Goal: Task Accomplishment & Management: Use online tool/utility

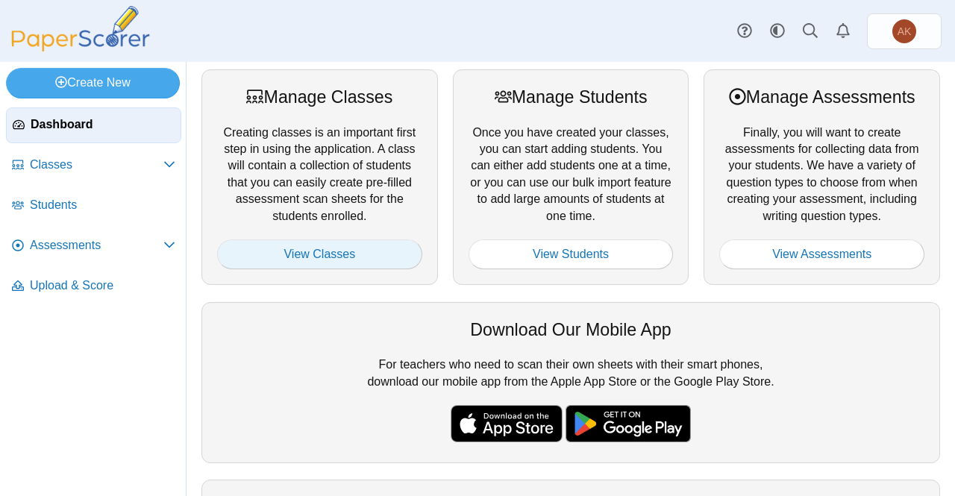
click at [366, 252] on link "View Classes" at bounding box center [319, 254] width 205 height 30
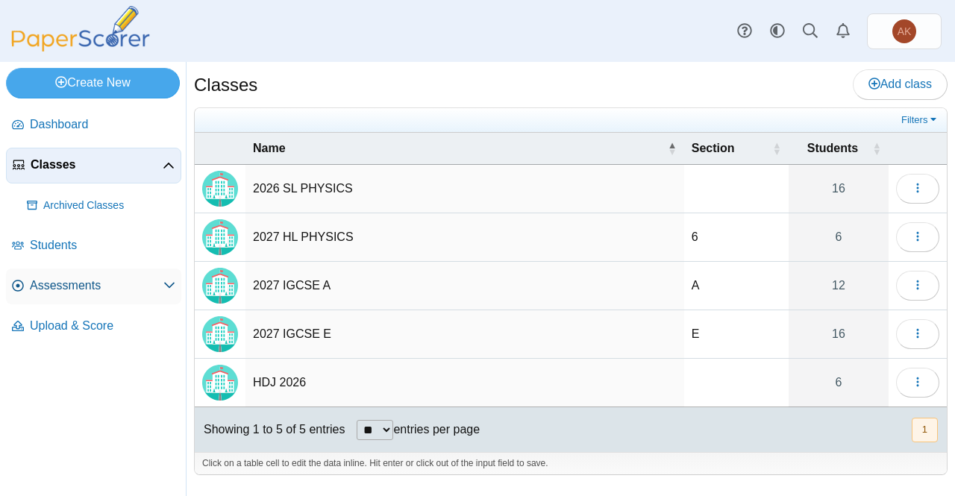
click at [82, 272] on link "Assessments" at bounding box center [93, 287] width 175 height 36
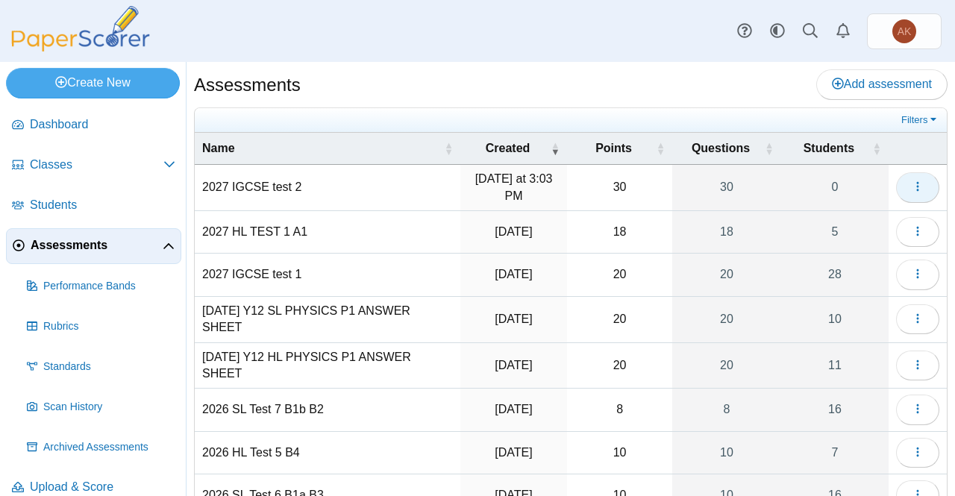
click at [909, 172] on button "button" at bounding box center [917, 187] width 43 height 30
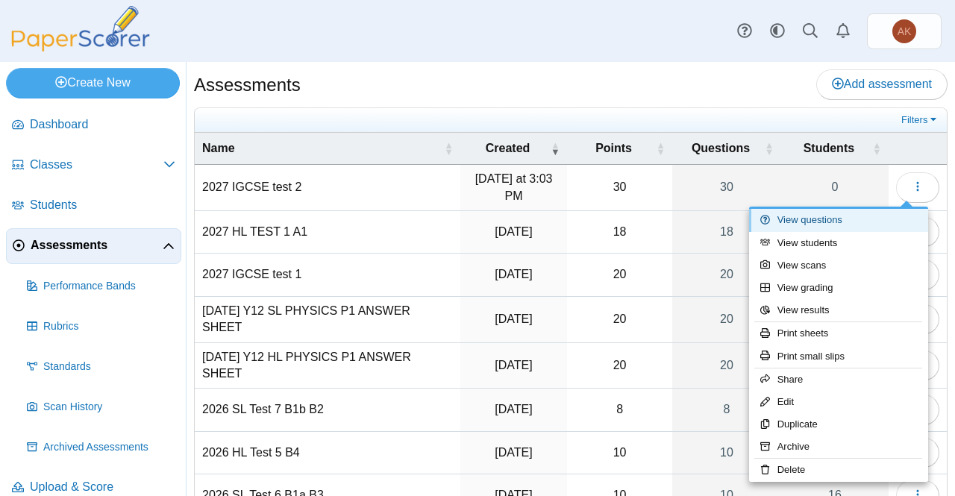
click at [845, 216] on link "View questions" at bounding box center [838, 220] width 179 height 22
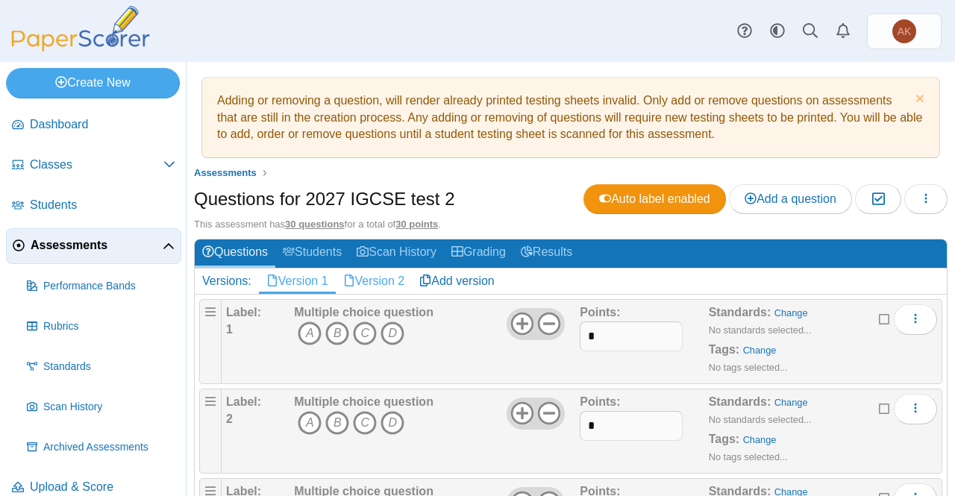
click at [381, 285] on link "Version 2" at bounding box center [374, 281] width 77 height 25
click at [470, 278] on link "Add version" at bounding box center [457, 281] width 90 height 25
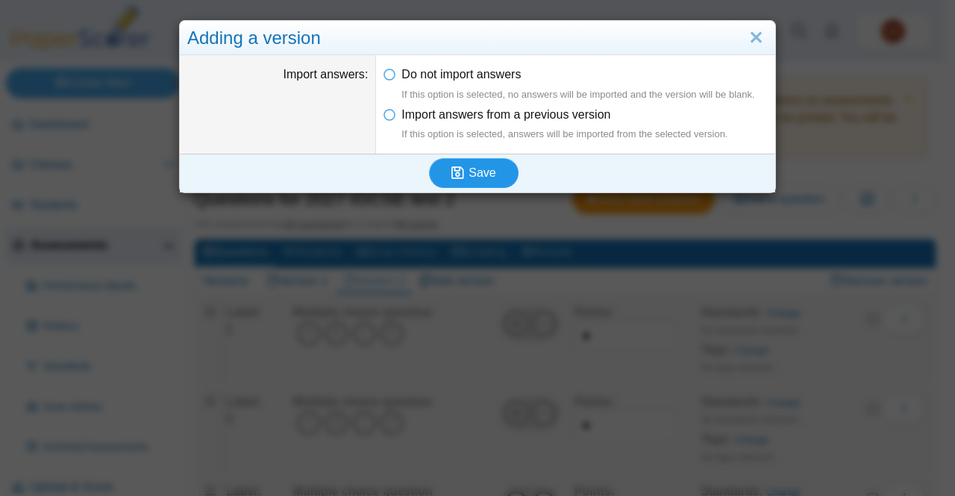
click at [486, 168] on span "Save" at bounding box center [482, 172] width 27 height 13
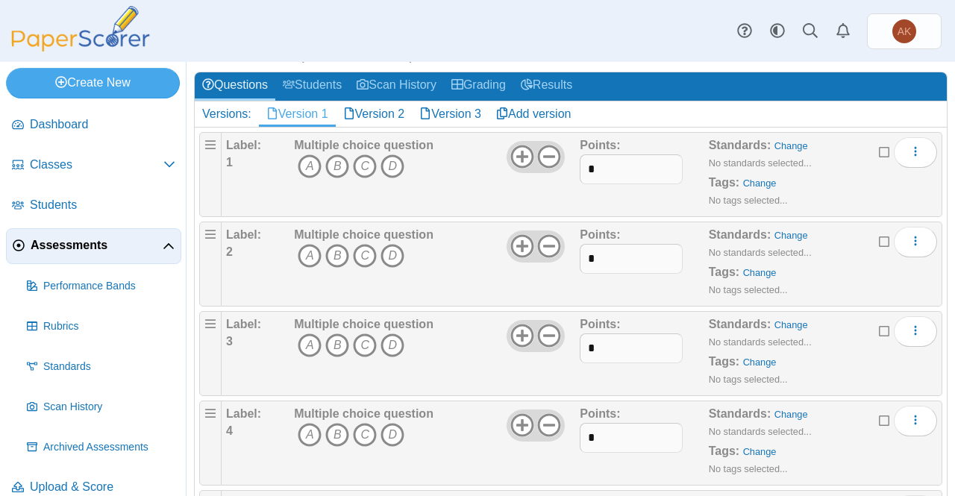
scroll to position [167, 0]
click at [450, 108] on link "Version 3" at bounding box center [450, 113] width 77 height 25
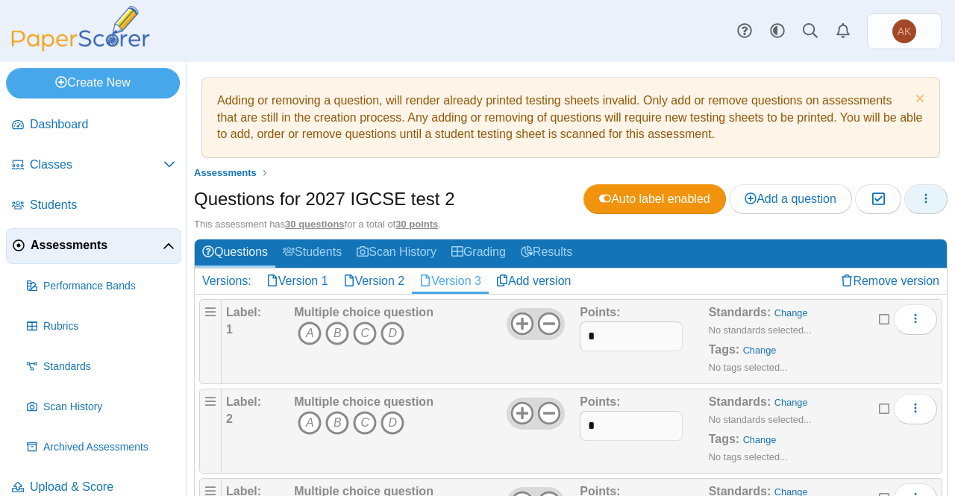
click at [920, 198] on icon "button" at bounding box center [926, 198] width 12 height 12
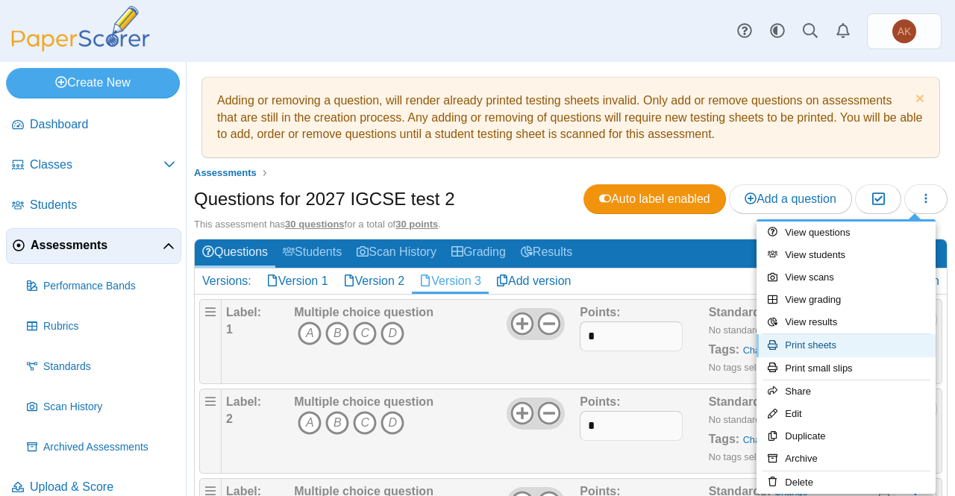
click at [806, 351] on link "Print sheets" at bounding box center [846, 345] width 179 height 22
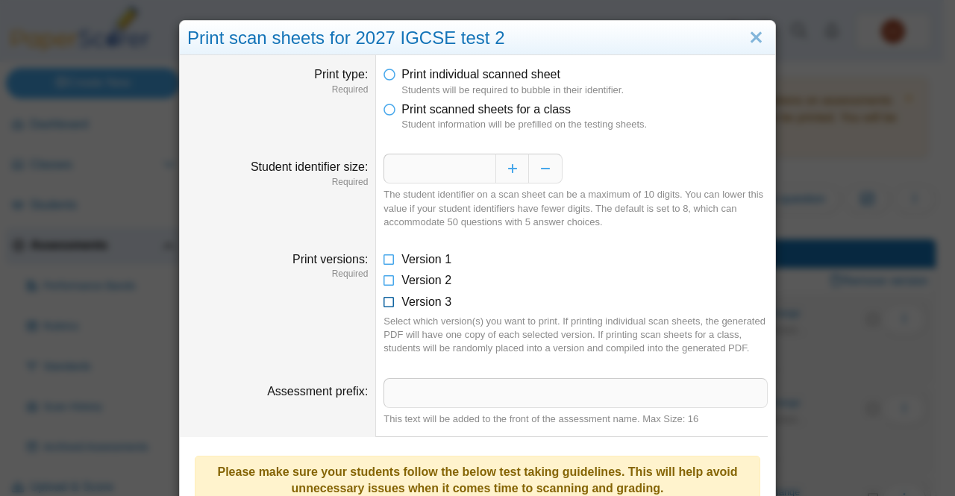
click at [385, 298] on icon at bounding box center [389, 299] width 12 height 10
click at [457, 114] on span "Print scanned sheets for a class" at bounding box center [485, 109] width 169 height 13
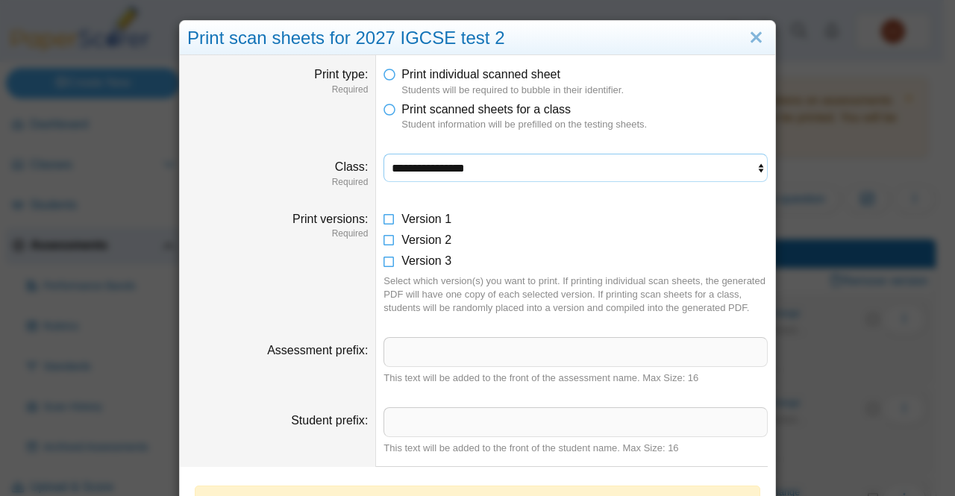
click at [586, 162] on select "**********" at bounding box center [575, 168] width 384 height 28
select select "**********"
click at [383, 154] on select "**********" at bounding box center [575, 168] width 384 height 28
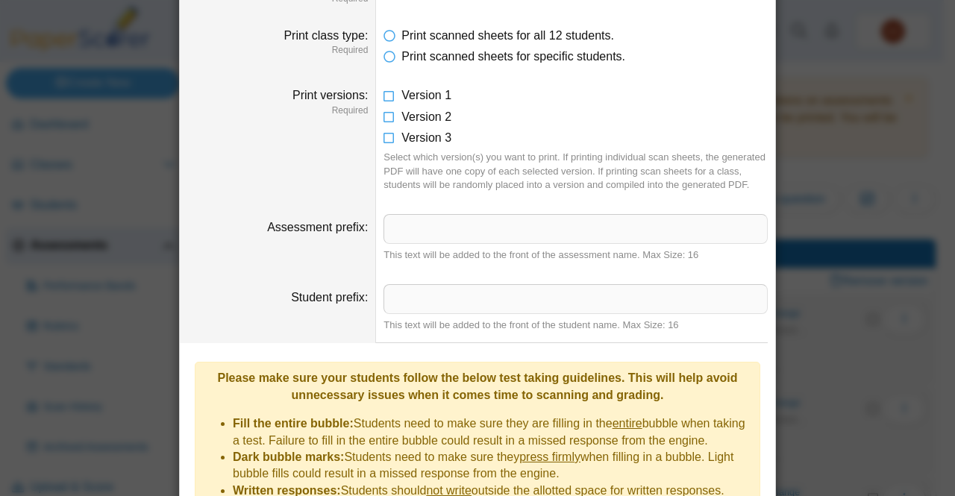
scroll to position [394, 0]
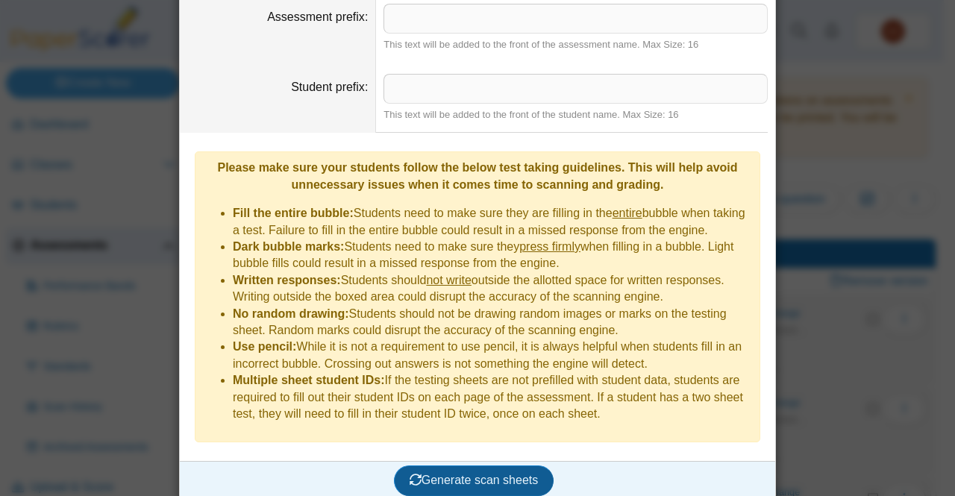
click at [462, 474] on span "Generate scan sheets" at bounding box center [474, 480] width 129 height 13
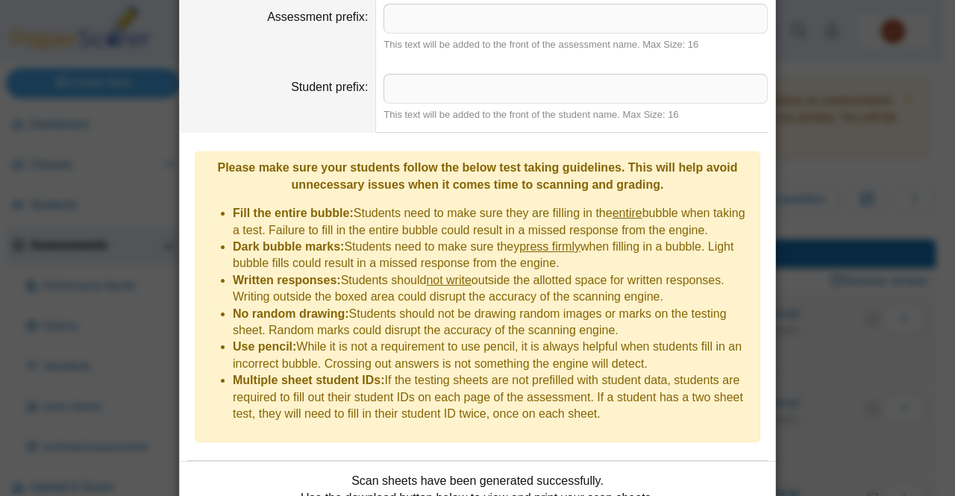
scroll to position [513, 0]
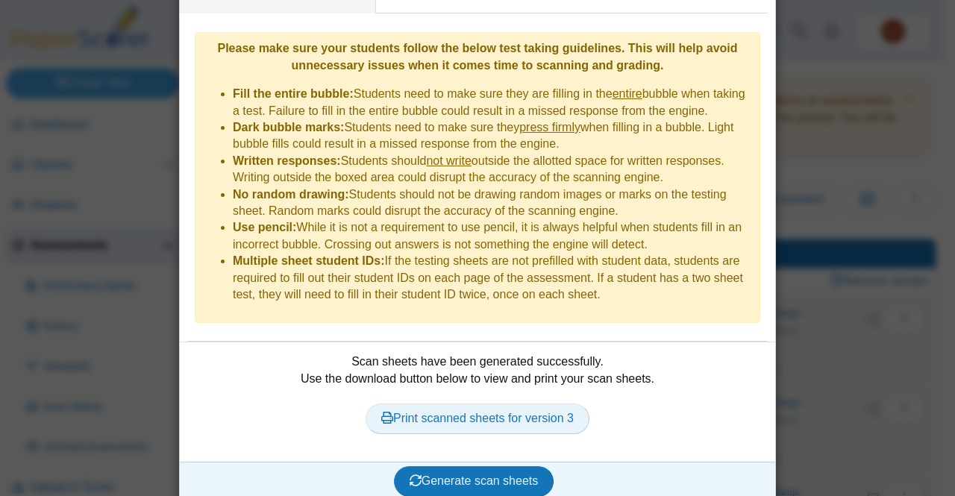
click at [524, 404] on link "Print scanned sheets for version 3" at bounding box center [478, 419] width 224 height 30
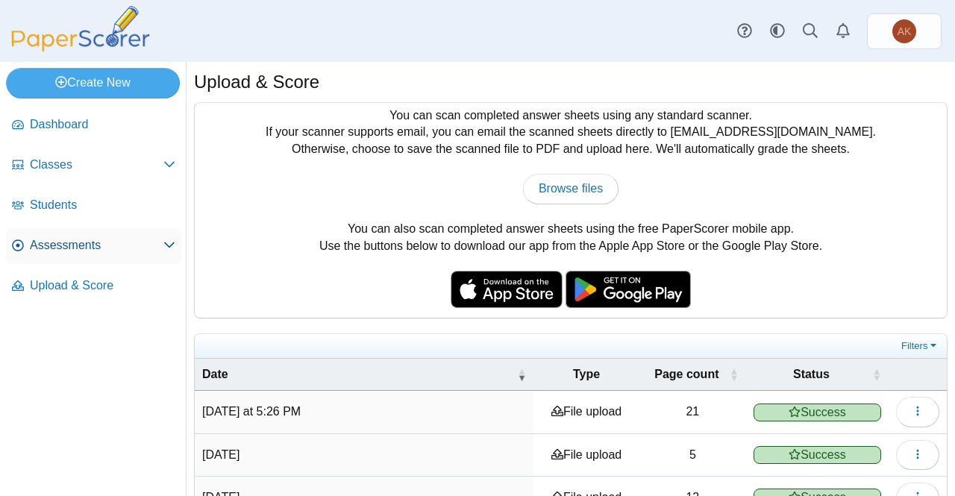
click at [79, 247] on span "Assessments" at bounding box center [97, 245] width 134 height 16
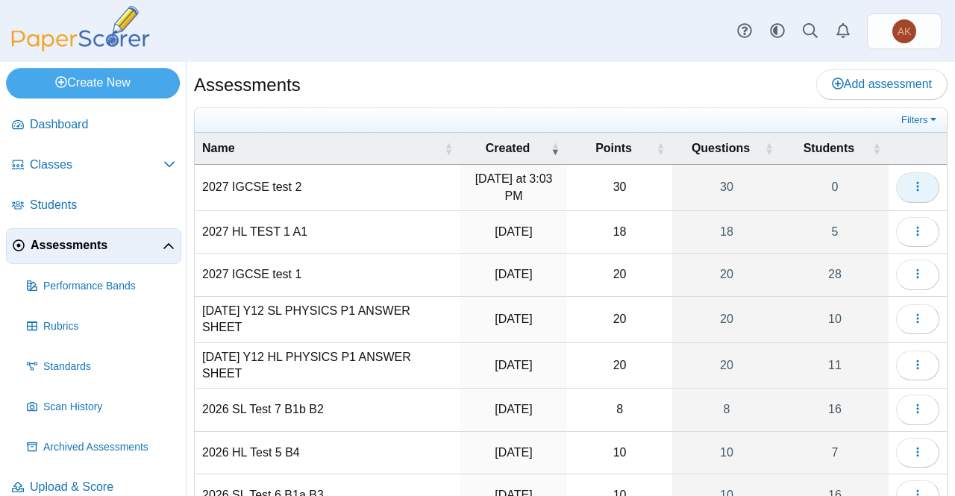
click at [909, 195] on button "button" at bounding box center [917, 187] width 43 height 30
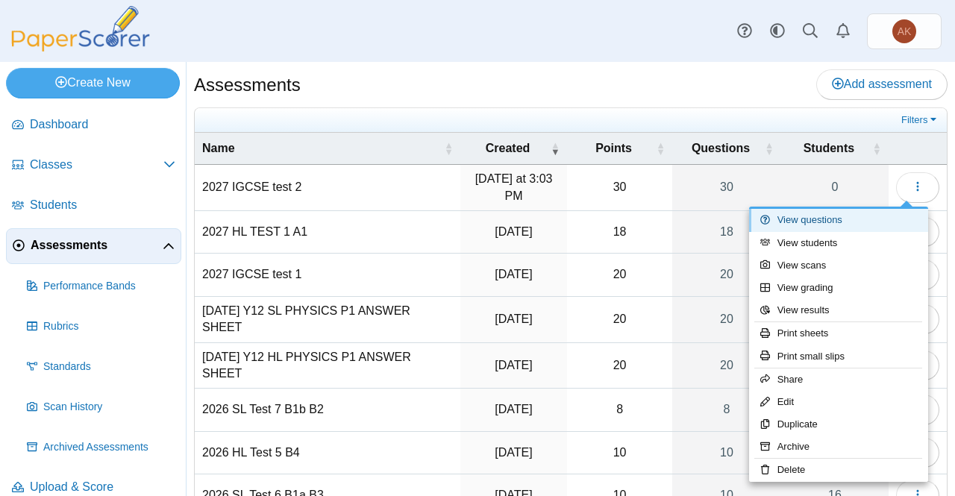
click at [851, 219] on link "View questions" at bounding box center [838, 220] width 179 height 22
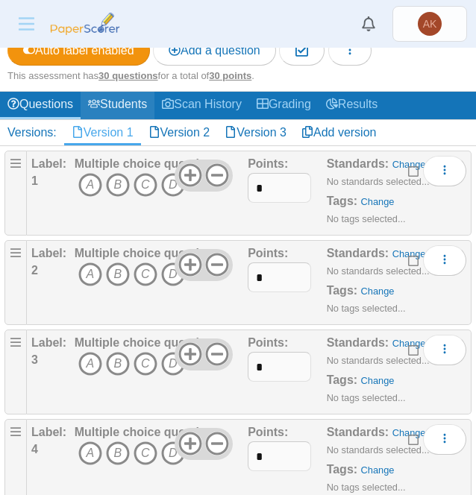
scroll to position [197, 0]
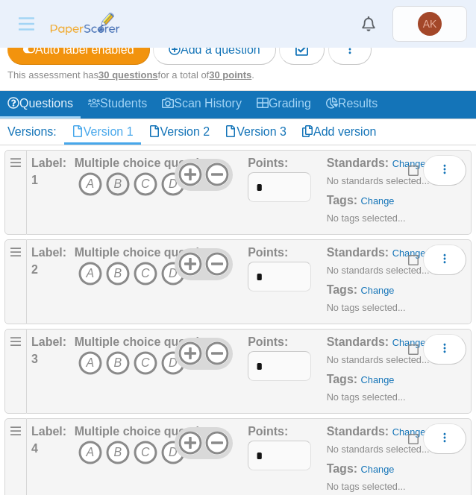
click at [114, 184] on icon "B" at bounding box center [118, 184] width 24 height 24
click at [87, 266] on icon "A" at bounding box center [90, 274] width 24 height 24
click at [172, 360] on icon "D" at bounding box center [173, 363] width 24 height 24
click at [116, 448] on icon "B" at bounding box center [118, 453] width 24 height 24
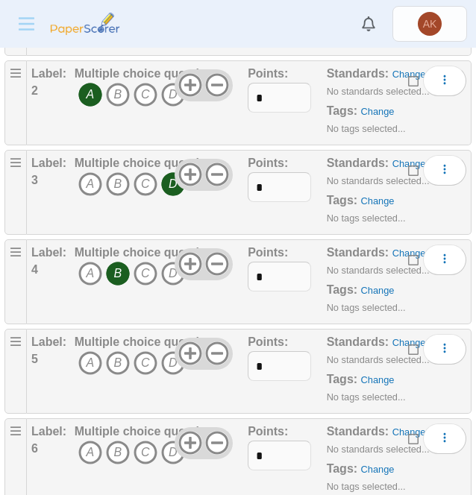
scroll to position [392, 0]
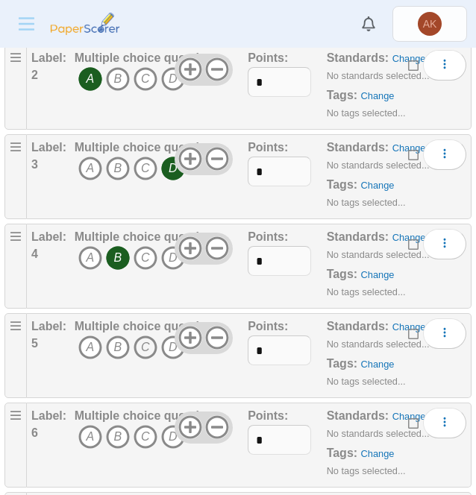
click at [143, 351] on icon "C" at bounding box center [146, 348] width 24 height 24
click at [172, 439] on icon "D" at bounding box center [173, 437] width 24 height 24
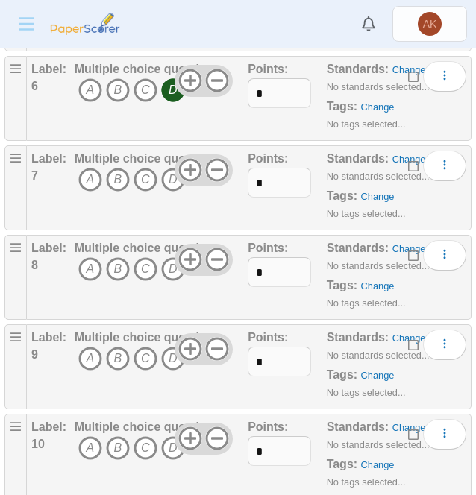
scroll to position [740, 0]
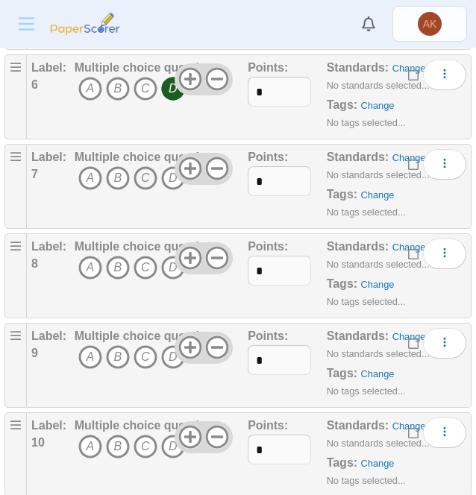
click at [143, 180] on icon "C" at bounding box center [146, 178] width 24 height 24
click at [144, 269] on icon "C" at bounding box center [146, 268] width 24 height 24
click at [87, 353] on icon "A" at bounding box center [90, 357] width 24 height 24
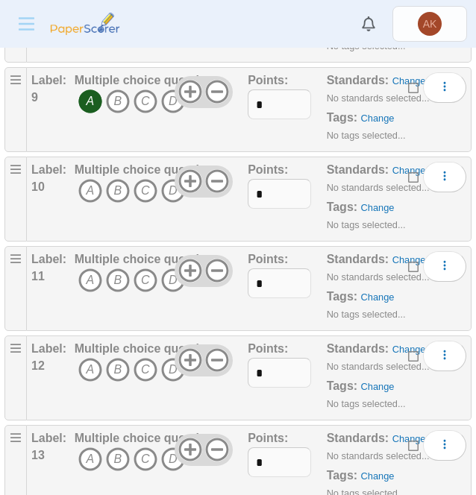
scroll to position [997, 0]
click at [146, 178] on icon "C" at bounding box center [146, 190] width 24 height 24
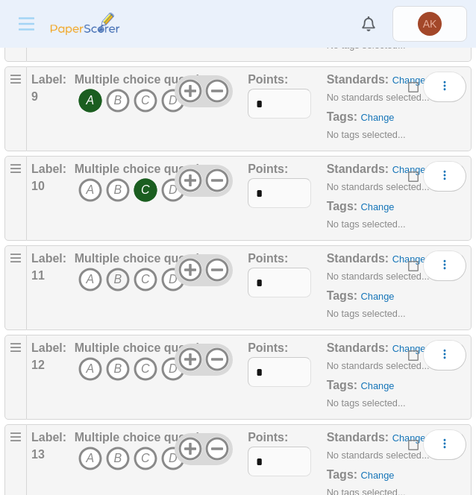
click at [114, 275] on icon "B" at bounding box center [118, 280] width 24 height 24
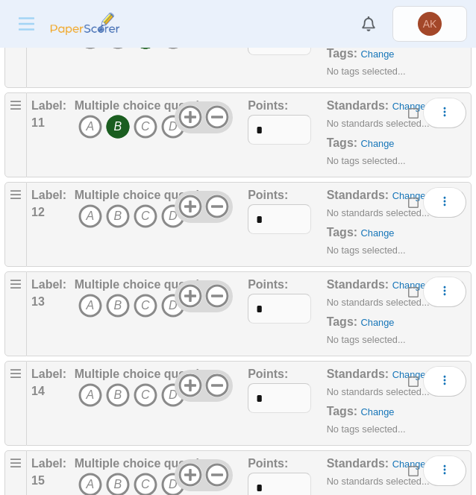
scroll to position [1159, 0]
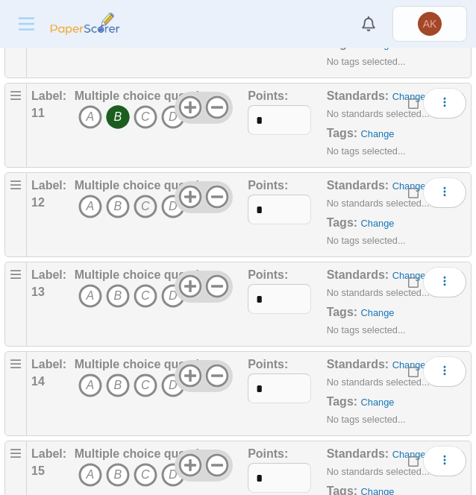
click at [149, 201] on icon "C" at bounding box center [146, 207] width 24 height 24
click at [173, 296] on icon "D" at bounding box center [173, 296] width 24 height 24
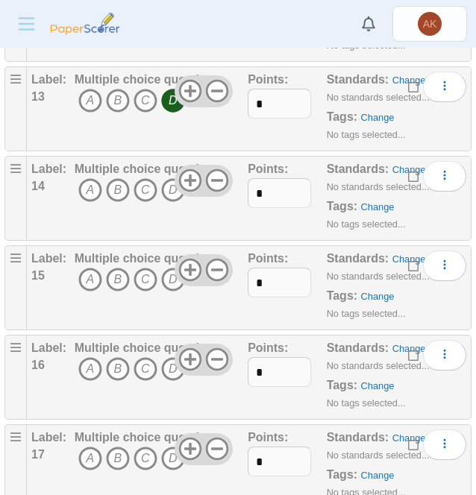
scroll to position [1365, 0]
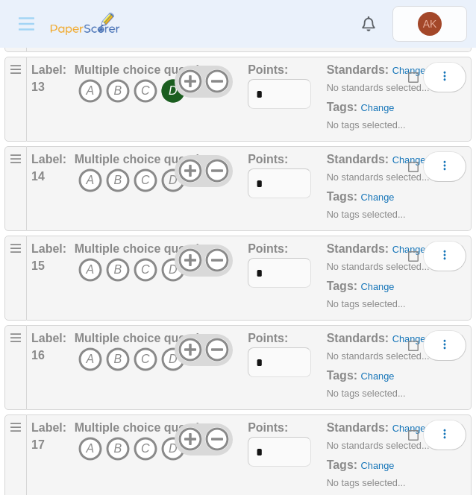
click at [172, 178] on icon "D" at bounding box center [173, 181] width 24 height 24
click at [143, 258] on icon "C" at bounding box center [146, 270] width 24 height 24
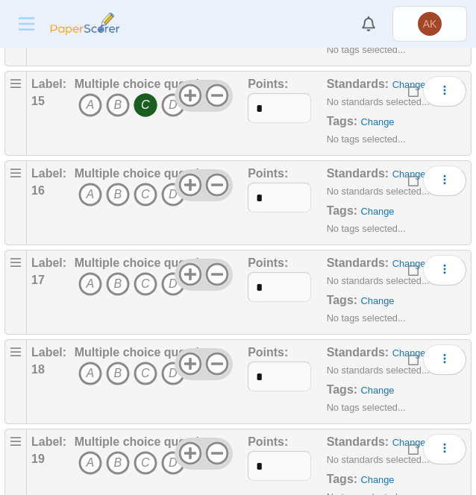
scroll to position [1530, 0]
click at [90, 188] on icon "A" at bounding box center [90, 194] width 24 height 24
click at [169, 281] on icon "D" at bounding box center [173, 284] width 24 height 24
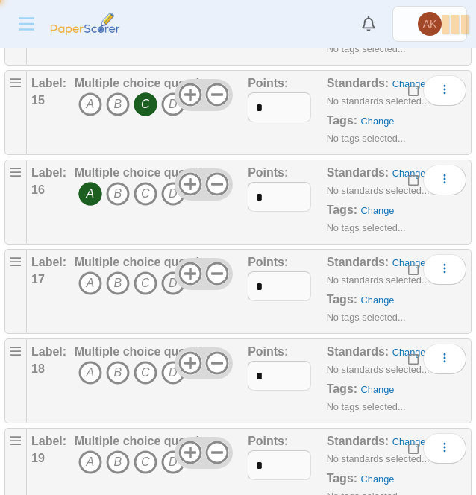
click at [169, 281] on icon "D" at bounding box center [173, 284] width 24 height 24
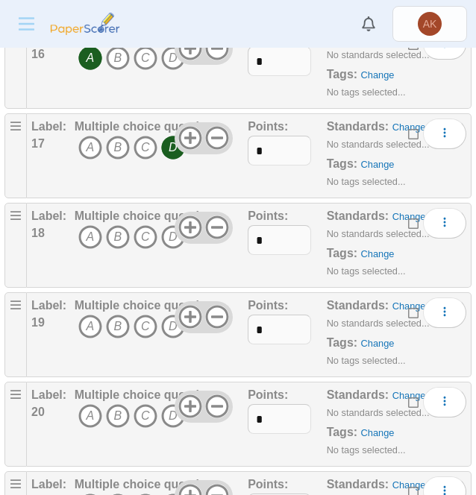
scroll to position [1688, 0]
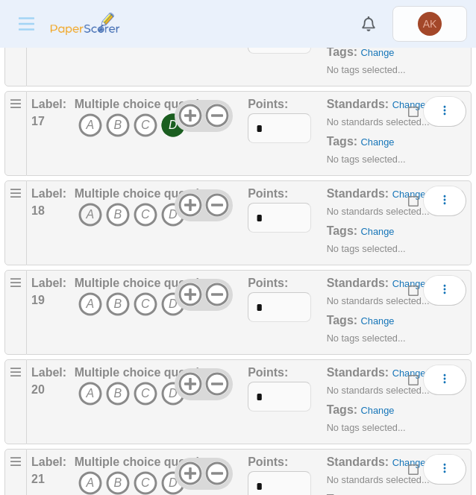
click at [85, 207] on icon "A" at bounding box center [90, 215] width 24 height 24
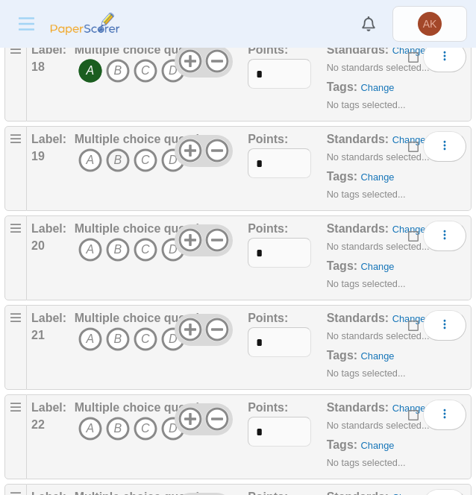
scroll to position [1833, 0]
click at [112, 148] on icon "B" at bounding box center [118, 160] width 24 height 24
click at [151, 239] on icon "C" at bounding box center [146, 249] width 24 height 24
drag, startPoint x: 151, startPoint y: 239, endPoint x: 117, endPoint y: 285, distance: 57.2
click at [117, 285] on div "Label: 20 Multiple choice question A B C D Points: *" at bounding box center [249, 257] width 445 height 85
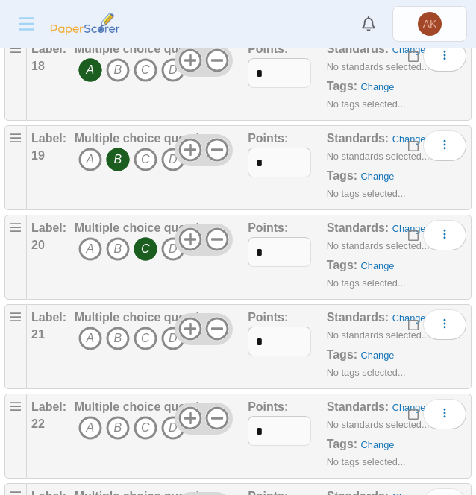
click at [87, 343] on div "Multiple choice question A B C D" at bounding box center [145, 347] width 140 height 75
click at [87, 327] on icon "A" at bounding box center [90, 339] width 24 height 24
click at [91, 417] on icon "A" at bounding box center [90, 428] width 24 height 24
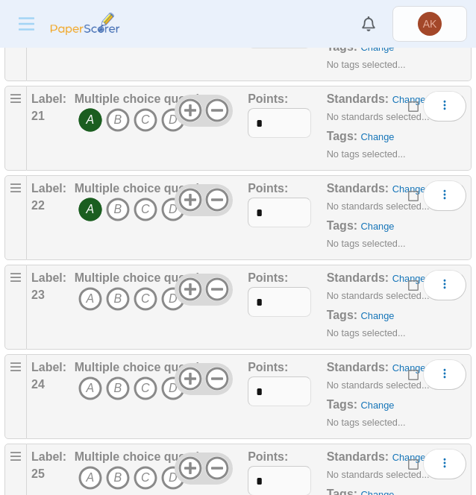
scroll to position [2053, 0]
click at [113, 294] on icon "B" at bounding box center [118, 299] width 24 height 24
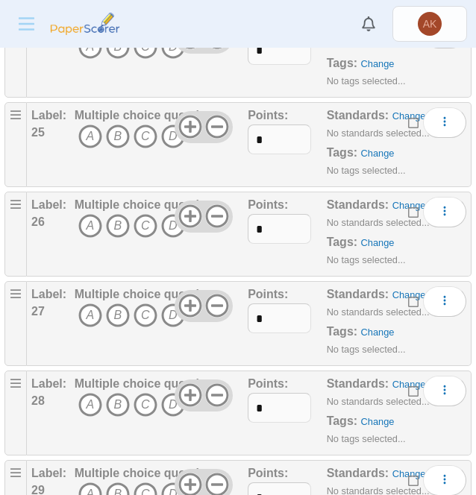
scroll to position [2285, 0]
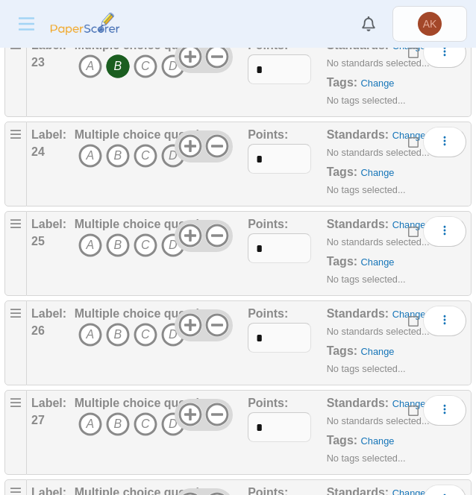
click at [169, 145] on icon "D" at bounding box center [173, 156] width 24 height 24
click at [170, 236] on icon "D" at bounding box center [173, 246] width 24 height 24
click at [87, 323] on icon "A" at bounding box center [90, 335] width 24 height 24
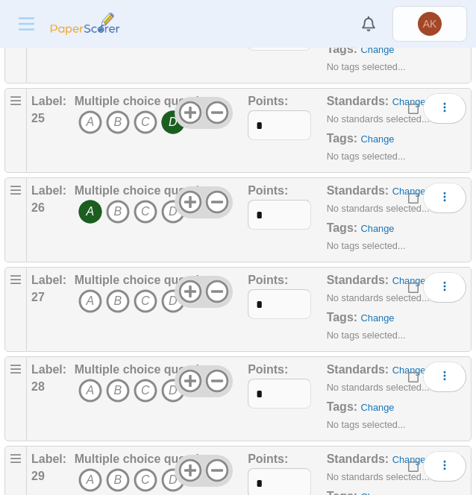
scroll to position [2408, 0]
click at [145, 289] on icon "C" at bounding box center [146, 301] width 24 height 24
click at [82, 379] on icon "A" at bounding box center [90, 390] width 24 height 24
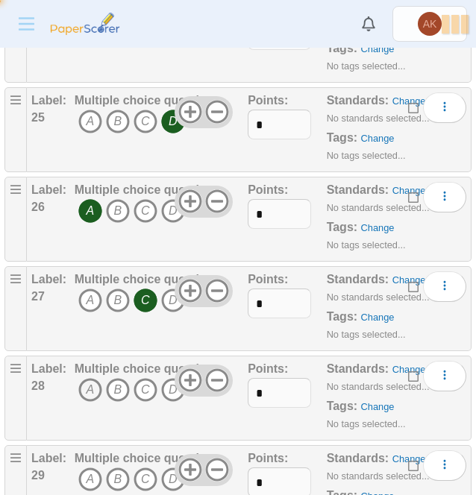
scroll to position [2551, 0]
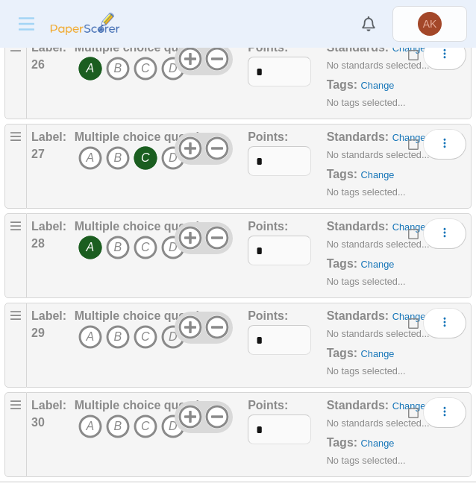
click at [169, 328] on icon "D" at bounding box center [173, 337] width 24 height 24
click at [115, 415] on icon "B" at bounding box center [118, 427] width 24 height 24
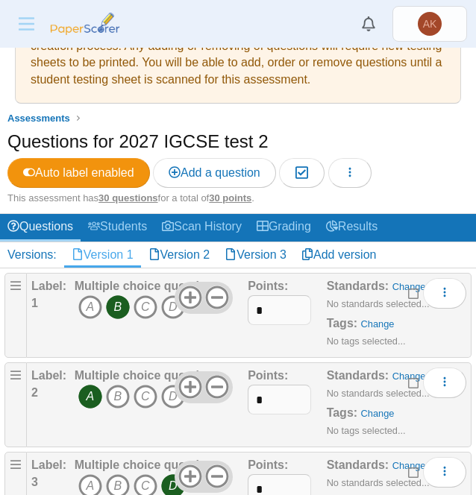
scroll to position [0, 0]
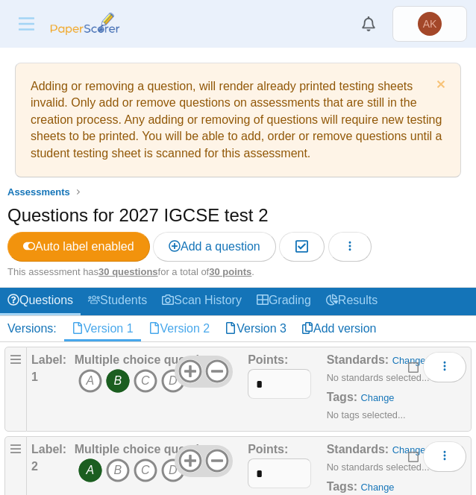
click at [167, 325] on link "Version 2" at bounding box center [179, 328] width 77 height 25
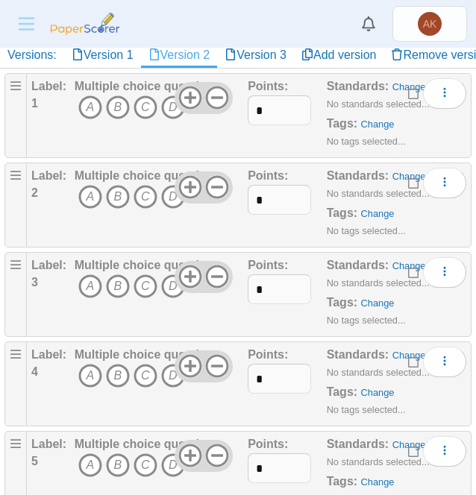
scroll to position [278, 0]
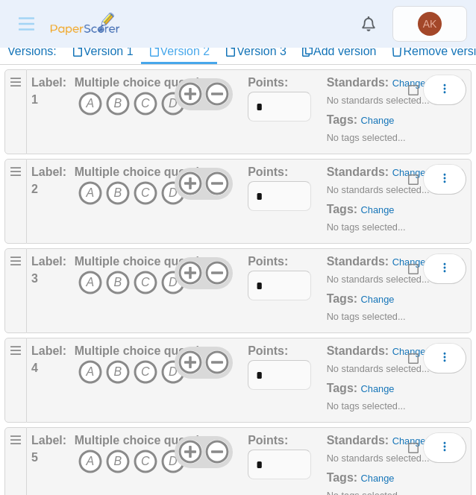
click at [169, 108] on icon "D" at bounding box center [173, 104] width 24 height 24
click at [88, 188] on icon "A" at bounding box center [90, 193] width 24 height 24
click at [140, 273] on icon "C" at bounding box center [146, 283] width 24 height 24
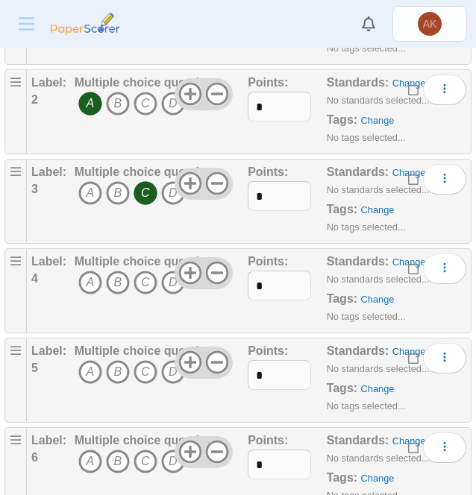
scroll to position [396, 0]
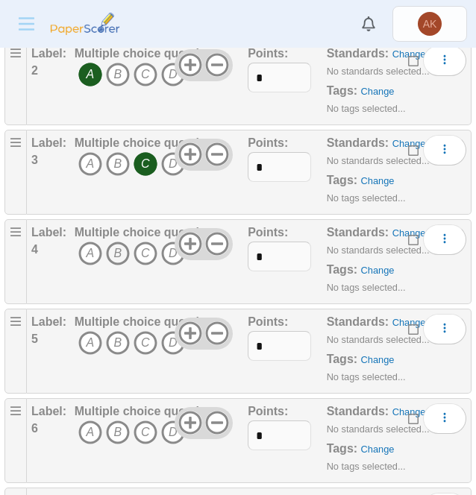
click at [118, 256] on icon "B" at bounding box center [118, 254] width 24 height 24
click at [143, 334] on icon "C" at bounding box center [146, 343] width 24 height 24
click at [87, 429] on icon "A" at bounding box center [90, 433] width 24 height 24
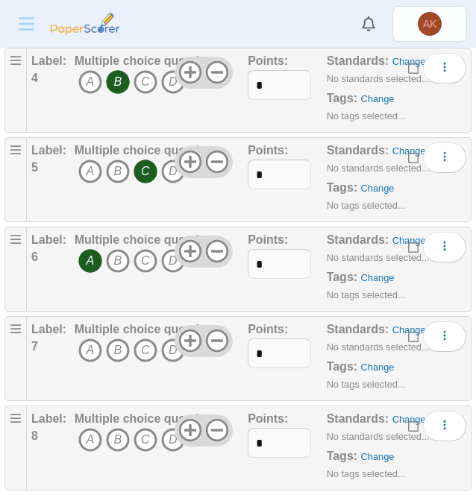
scroll to position [569, 0]
click at [87, 345] on icon "A" at bounding box center [90, 350] width 24 height 24
click at [93, 431] on icon "A" at bounding box center [90, 440] width 24 height 24
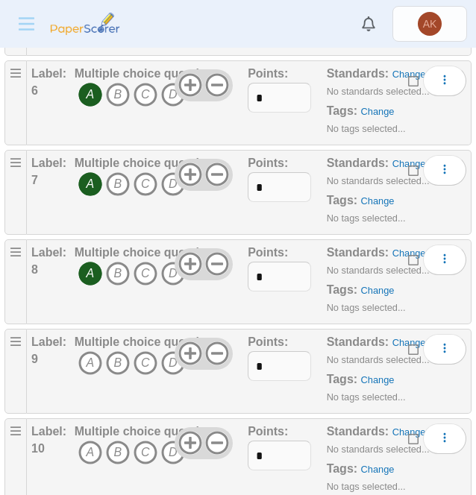
scroll to position [736, 0]
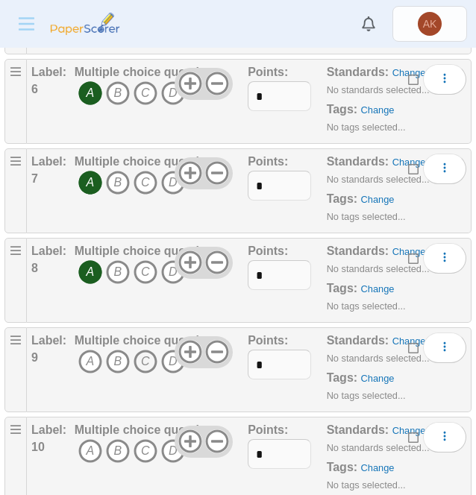
click at [143, 365] on icon "C" at bounding box center [146, 362] width 24 height 24
click at [145, 445] on icon "C" at bounding box center [146, 451] width 24 height 24
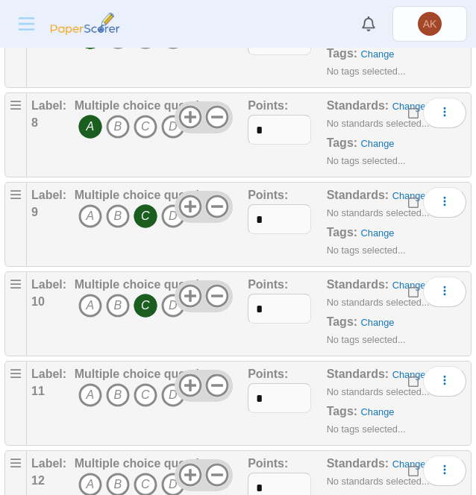
scroll to position [886, 0]
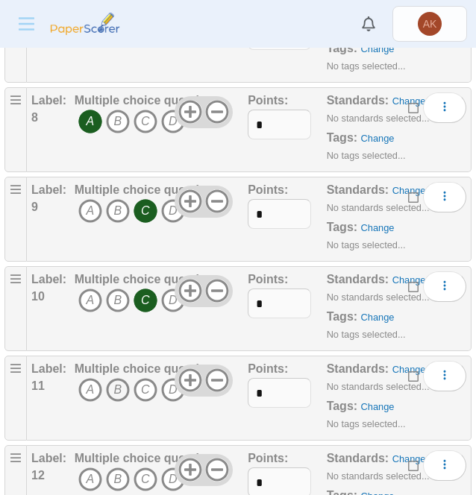
click at [119, 378] on icon "B" at bounding box center [118, 390] width 24 height 24
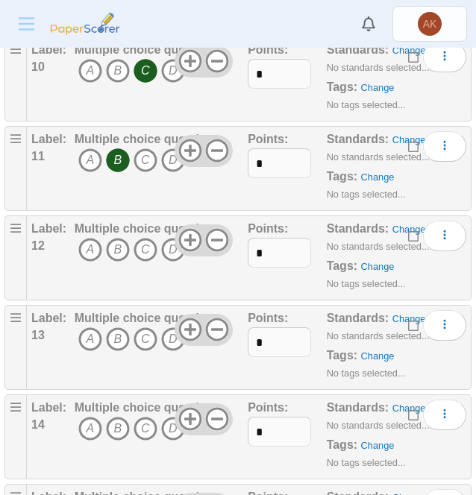
scroll to position [1117, 0]
click at [95, 249] on icon "A" at bounding box center [90, 249] width 24 height 24
click at [115, 328] on icon "B" at bounding box center [118, 339] width 24 height 24
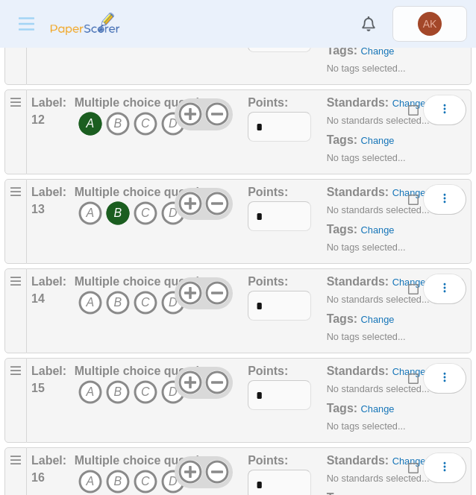
scroll to position [1254, 0]
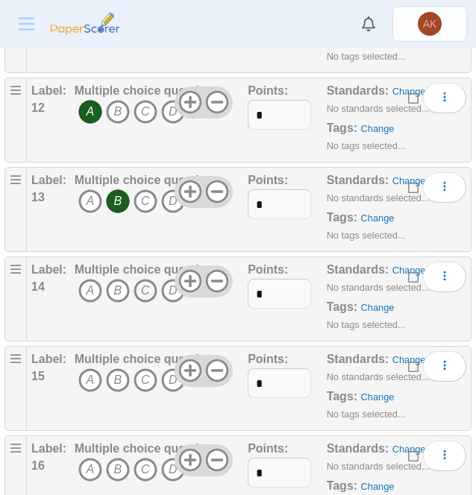
click at [154, 282] on icon "C" at bounding box center [146, 291] width 24 height 24
click at [142, 375] on icon "C" at bounding box center [146, 381] width 24 height 24
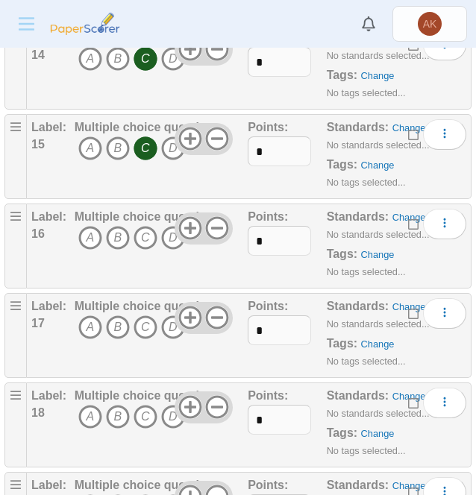
scroll to position [1509, 0]
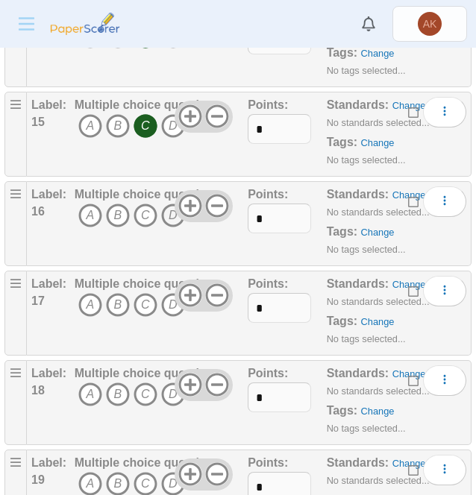
click at [172, 217] on icon "D" at bounding box center [173, 216] width 24 height 24
click at [119, 304] on icon "B" at bounding box center [118, 305] width 24 height 24
click at [172, 390] on icon "D" at bounding box center [173, 395] width 24 height 24
click at [172, 478] on icon "D" at bounding box center [173, 484] width 24 height 24
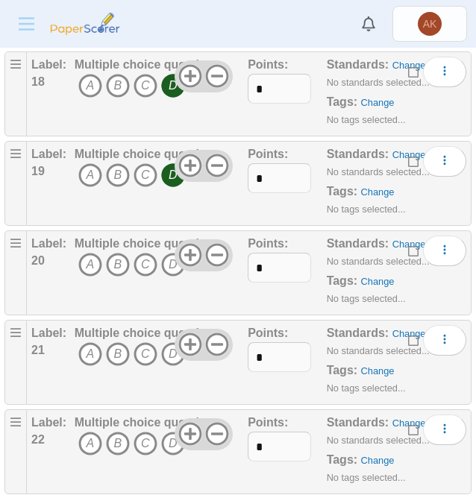
scroll to position [1819, 0]
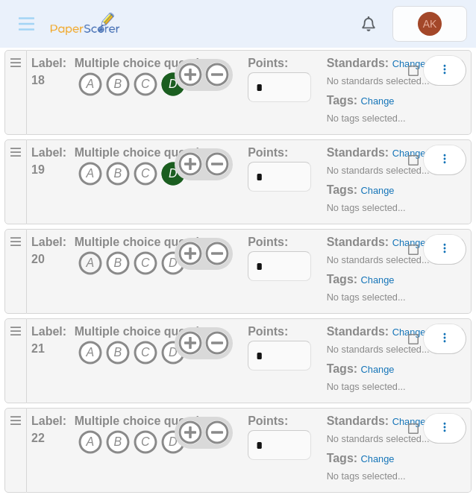
click at [88, 251] on icon "A" at bounding box center [90, 263] width 24 height 24
click at [119, 344] on icon "B" at bounding box center [118, 353] width 24 height 24
click at [148, 432] on icon "C" at bounding box center [146, 443] width 24 height 24
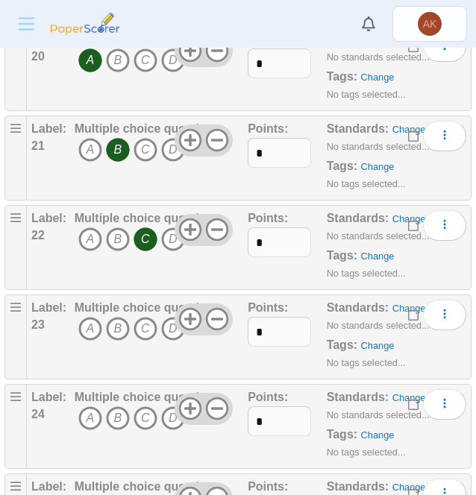
scroll to position [2041, 0]
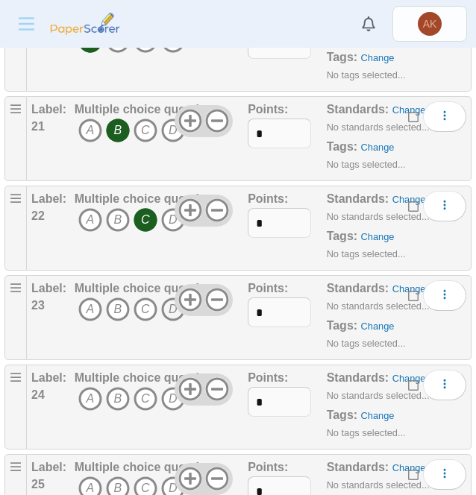
click at [173, 301] on icon "D" at bounding box center [173, 310] width 24 height 24
click at [116, 387] on icon "B" at bounding box center [118, 399] width 24 height 24
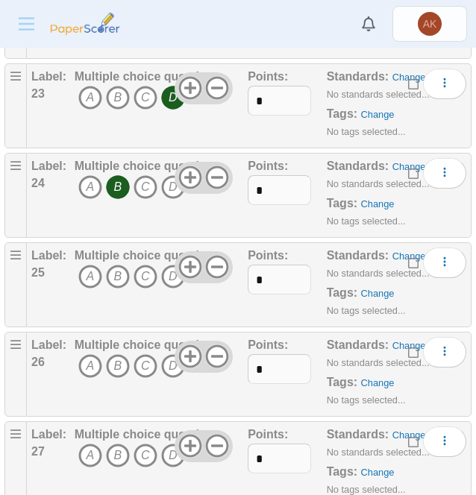
scroll to position [2254, 0]
click at [117, 264] on icon "B" at bounding box center [118, 276] width 24 height 24
click at [87, 356] on icon "A" at bounding box center [90, 366] width 24 height 24
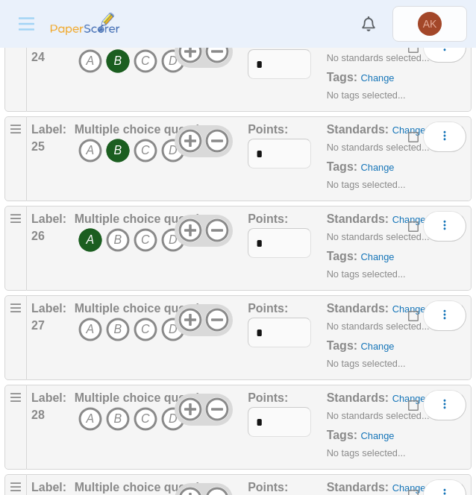
scroll to position [2385, 0]
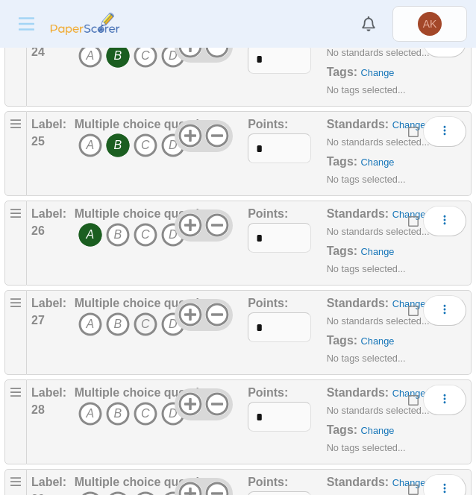
click at [141, 320] on icon "C" at bounding box center [146, 325] width 24 height 24
click at [118, 404] on icon "B" at bounding box center [118, 414] width 24 height 24
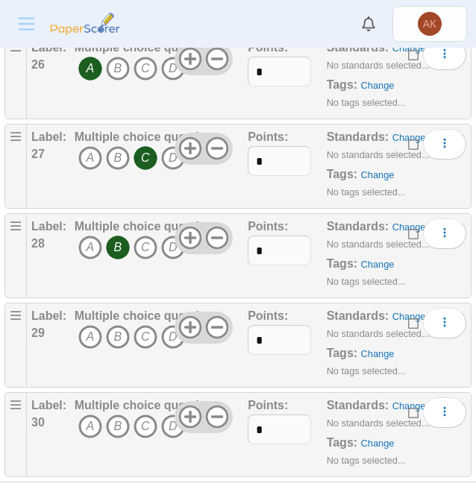
click at [94, 335] on span "A B C D" at bounding box center [145, 339] width 140 height 28
click at [94, 325] on icon "A" at bounding box center [90, 337] width 24 height 24
click at [122, 417] on icon "B" at bounding box center [118, 427] width 24 height 24
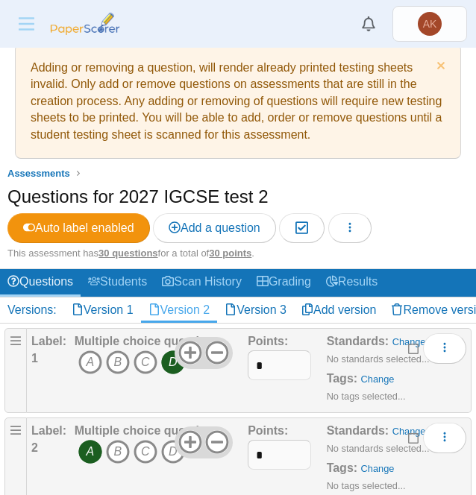
scroll to position [0, 0]
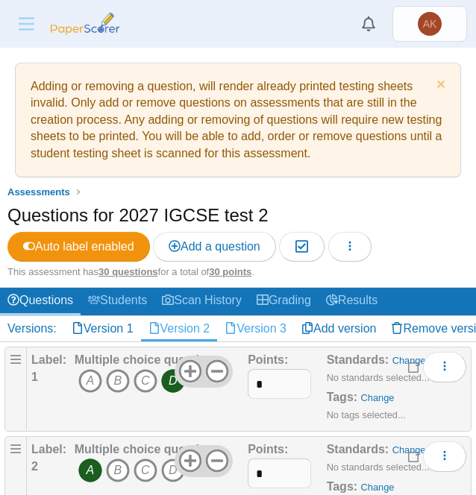
click at [288, 328] on link "Version 3" at bounding box center [255, 328] width 77 height 25
click at [113, 377] on icon "B" at bounding box center [118, 381] width 24 height 24
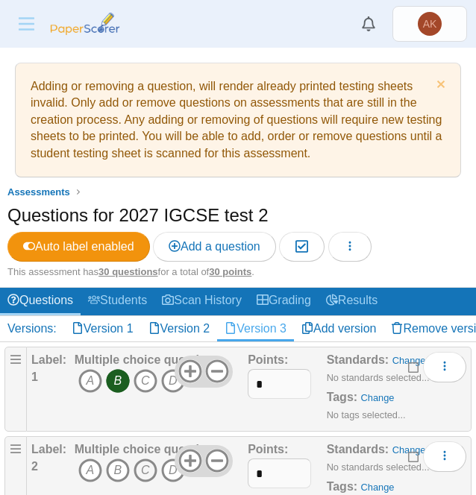
click at [145, 469] on icon "C" at bounding box center [146, 471] width 24 height 24
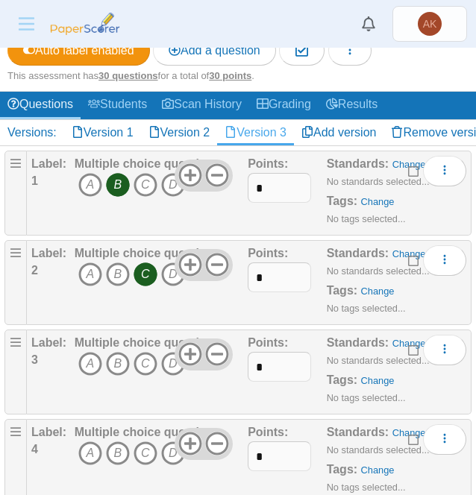
scroll to position [197, 0]
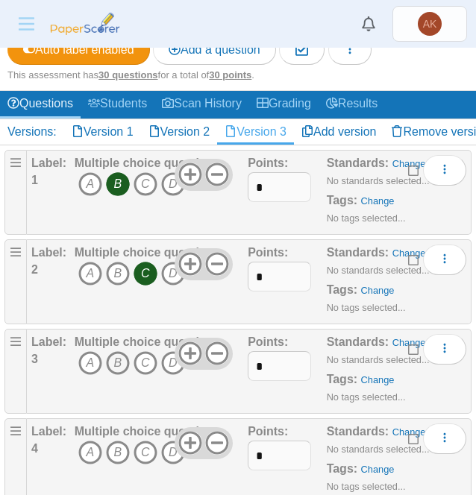
click at [114, 366] on icon "B" at bounding box center [118, 363] width 24 height 24
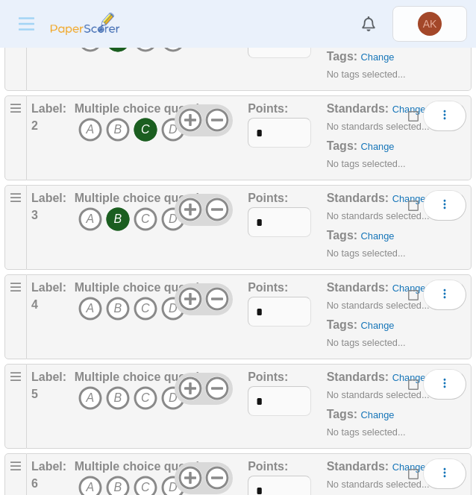
scroll to position [342, 0]
click at [175, 310] on icon "D" at bounding box center [173, 308] width 24 height 24
click at [166, 399] on icon "D" at bounding box center [173, 398] width 24 height 24
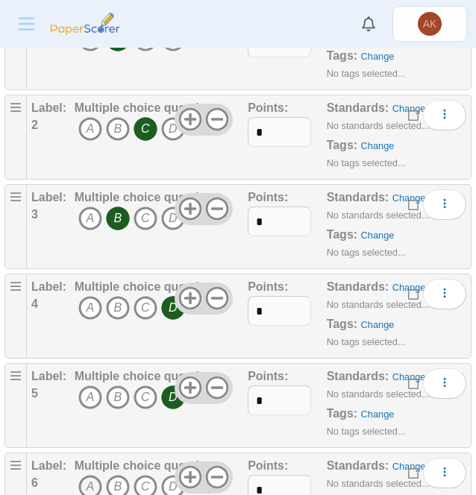
click at [84, 486] on icon "A" at bounding box center [90, 487] width 24 height 24
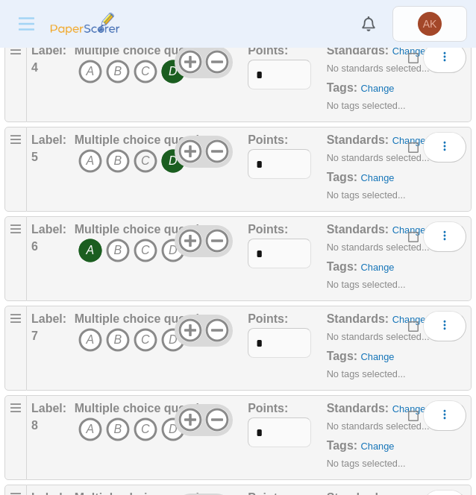
scroll to position [579, 0]
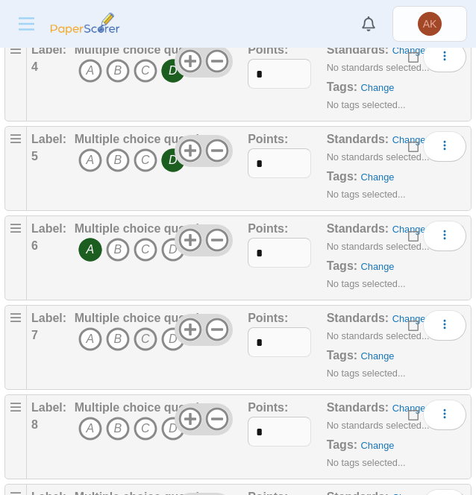
click at [145, 334] on icon "C" at bounding box center [146, 340] width 24 height 24
click at [143, 422] on icon "C" at bounding box center [146, 429] width 24 height 24
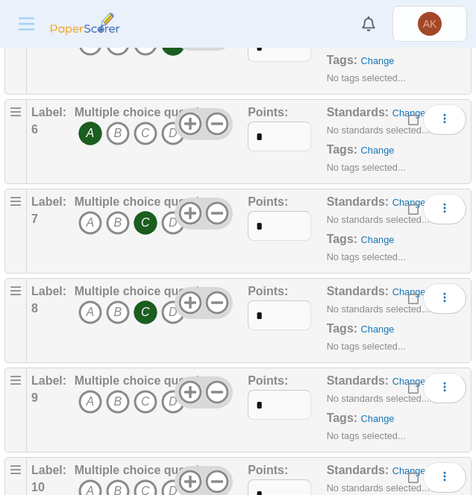
scroll to position [697, 0]
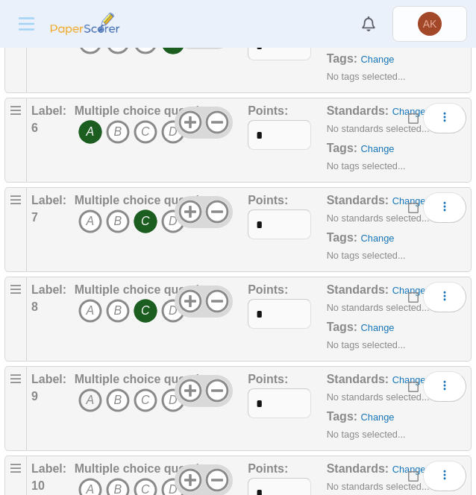
click at [90, 401] on icon "A" at bounding box center [90, 401] width 24 height 24
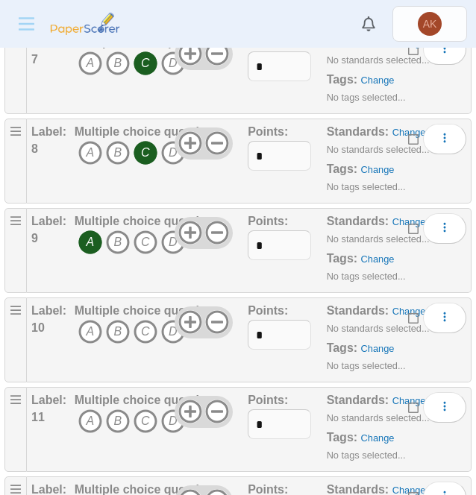
scroll to position [856, 0]
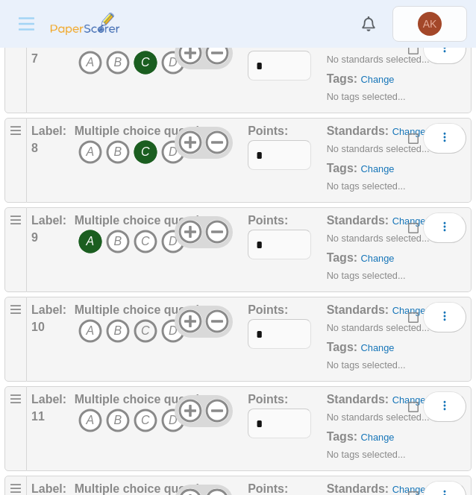
click at [140, 330] on icon "C" at bounding box center [146, 331] width 24 height 24
click at [114, 412] on icon "B" at bounding box center [118, 421] width 24 height 24
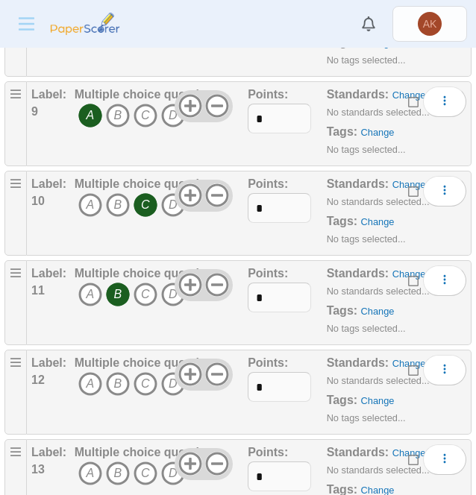
scroll to position [986, 0]
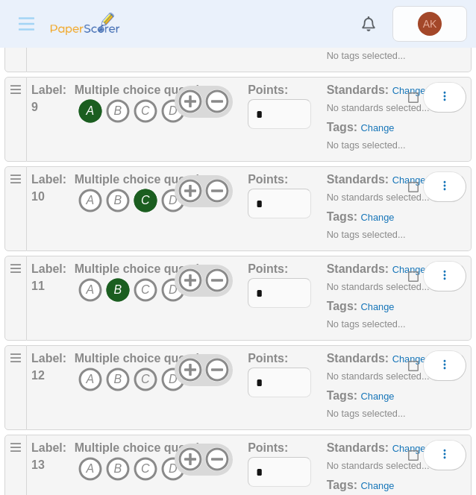
click at [142, 377] on icon "C" at bounding box center [146, 380] width 24 height 24
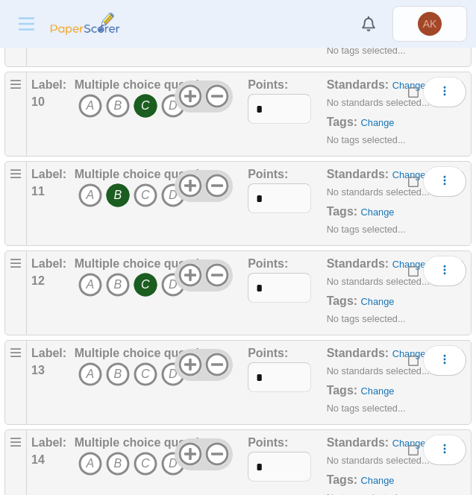
scroll to position [1082, 0]
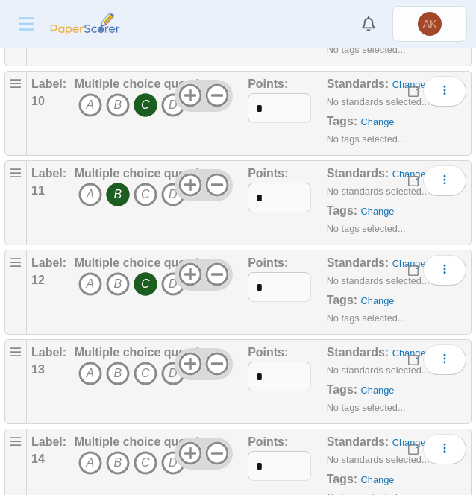
click at [169, 371] on icon "D" at bounding box center [173, 374] width 24 height 24
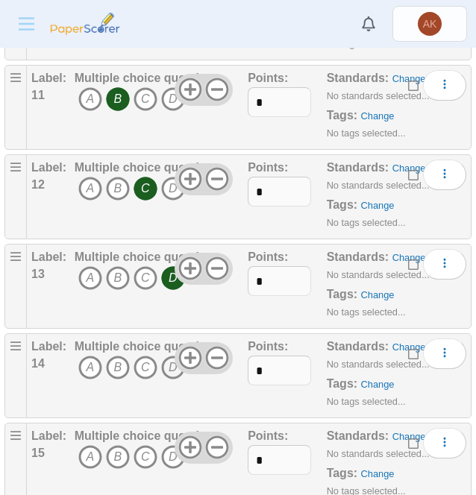
click at [168, 362] on icon "D" at bounding box center [173, 368] width 24 height 24
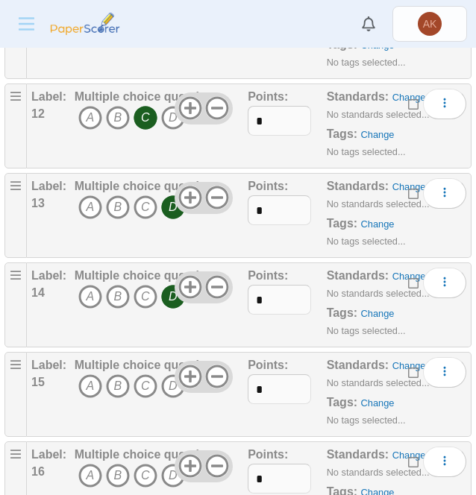
scroll to position [1249, 0]
click at [79, 374] on icon "A" at bounding box center [90, 386] width 24 height 24
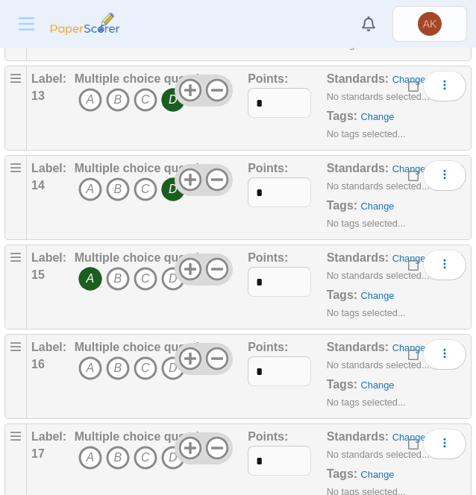
scroll to position [1356, 0]
click at [84, 356] on icon "A" at bounding box center [90, 368] width 24 height 24
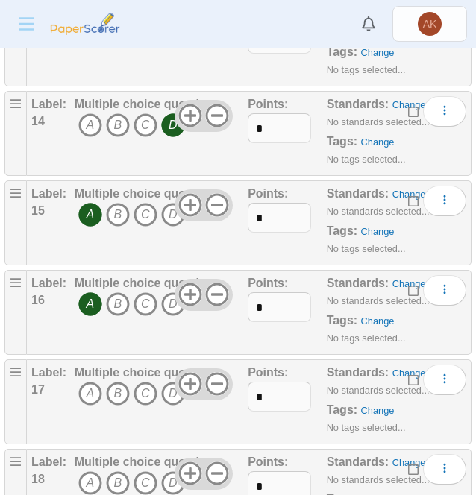
scroll to position [1421, 0]
click at [170, 392] on icon "D" at bounding box center [173, 393] width 24 height 24
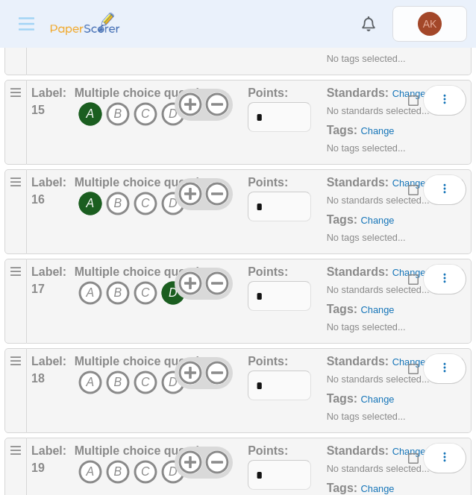
scroll to position [1523, 0]
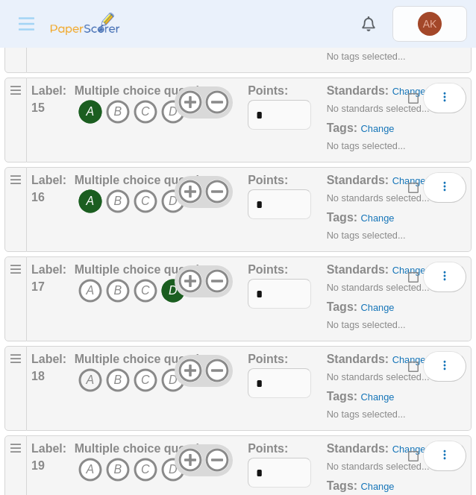
click at [88, 374] on icon "A" at bounding box center [90, 381] width 24 height 24
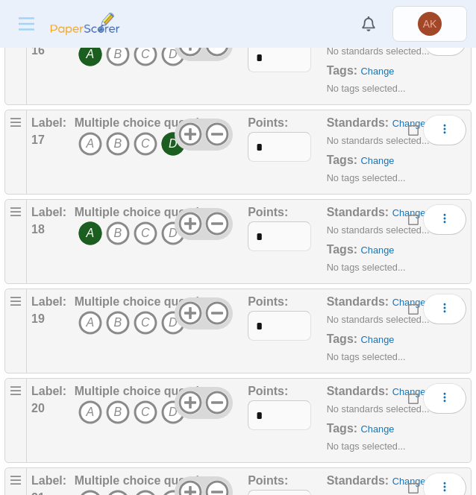
scroll to position [1671, 0]
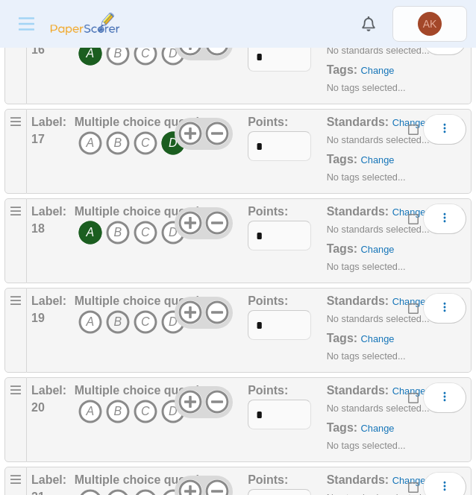
click at [118, 318] on icon "B" at bounding box center [118, 322] width 24 height 24
click at [152, 403] on icon "C" at bounding box center [146, 412] width 24 height 24
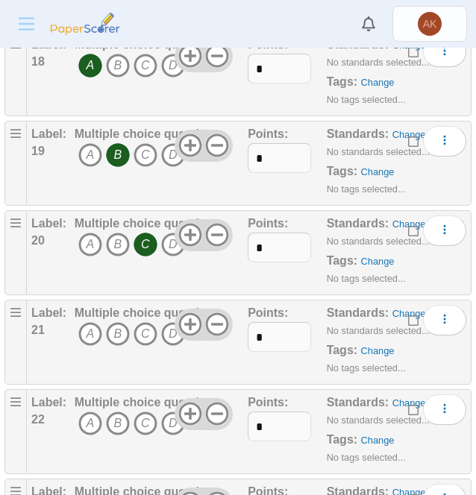
scroll to position [1839, 0]
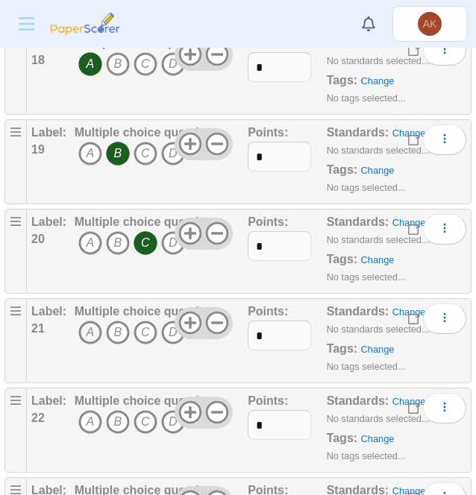
click at [94, 328] on icon "A" at bounding box center [90, 333] width 24 height 24
click at [89, 417] on icon "A" at bounding box center [90, 422] width 24 height 24
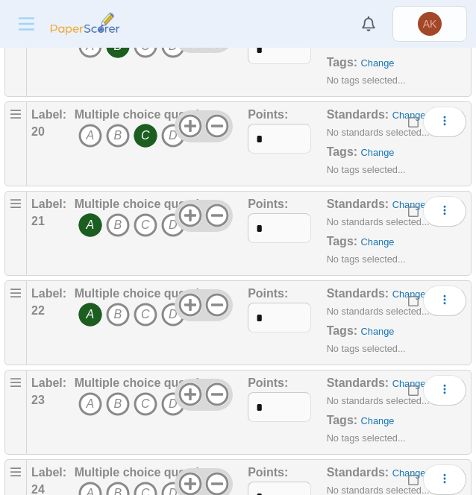
scroll to position [2027, 0]
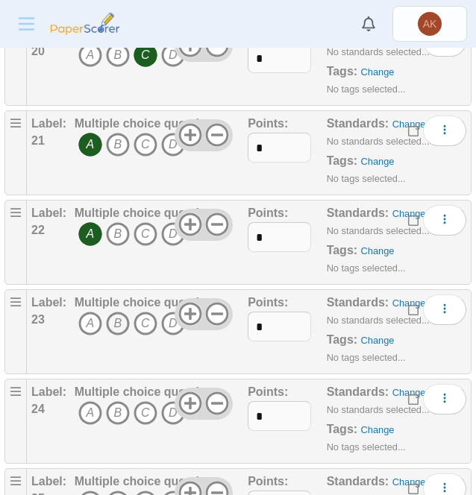
click at [117, 317] on icon "B" at bounding box center [118, 324] width 24 height 24
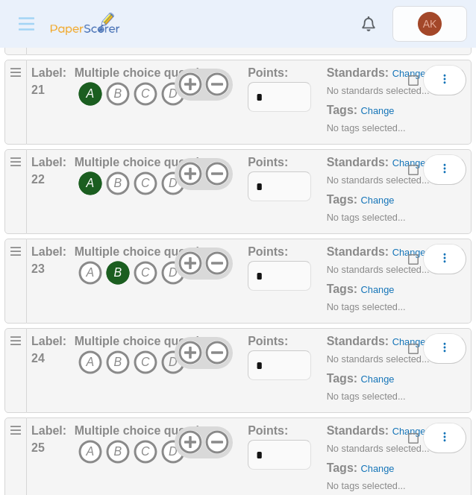
click at [170, 358] on icon "D" at bounding box center [173, 363] width 24 height 24
click at [172, 442] on icon "D" at bounding box center [173, 452] width 24 height 24
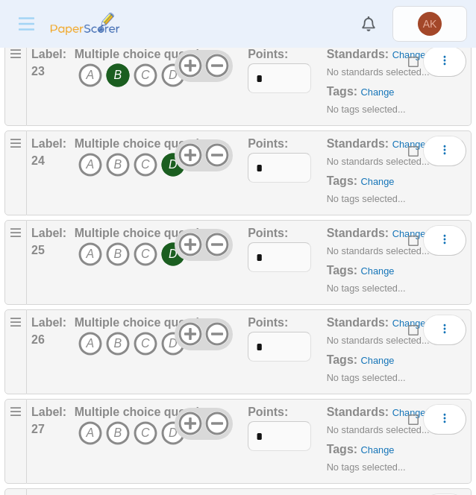
scroll to position [2276, 0]
click at [93, 335] on icon "A" at bounding box center [90, 343] width 24 height 24
click at [139, 421] on icon "C" at bounding box center [146, 433] width 24 height 24
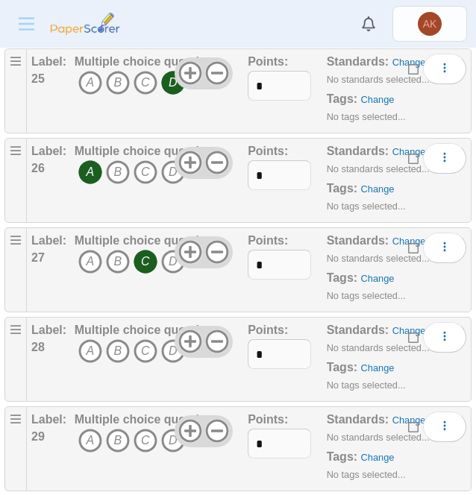
scroll to position [2448, 0]
click at [93, 339] on icon "A" at bounding box center [90, 351] width 24 height 24
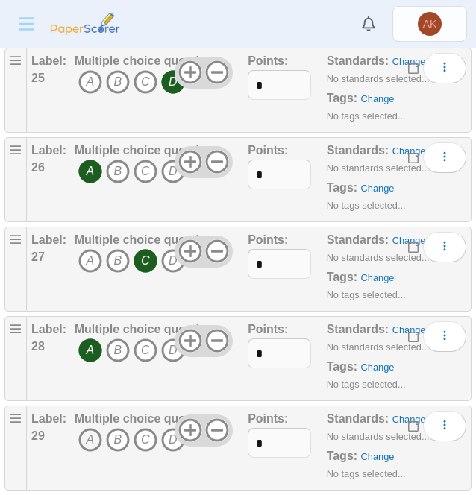
click at [88, 428] on icon "A" at bounding box center [90, 440] width 24 height 24
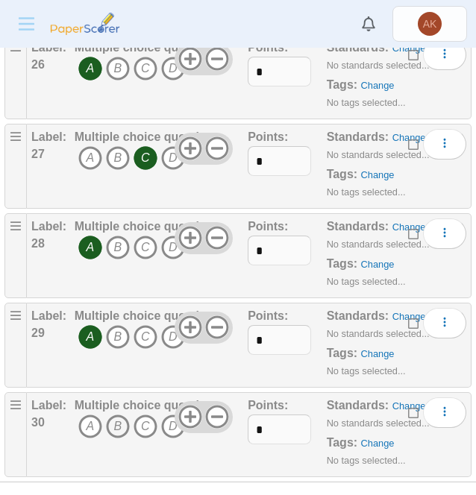
click at [125, 415] on icon "B" at bounding box center [118, 427] width 24 height 24
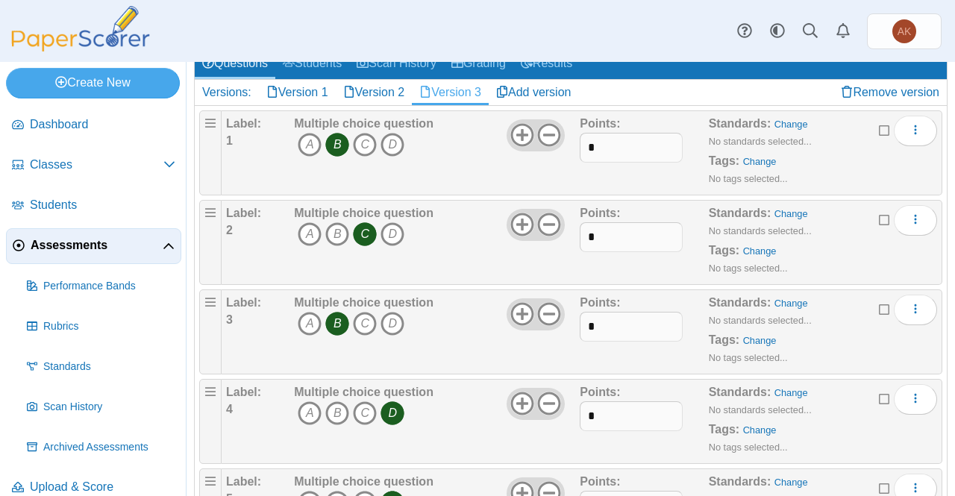
scroll to position [0, 0]
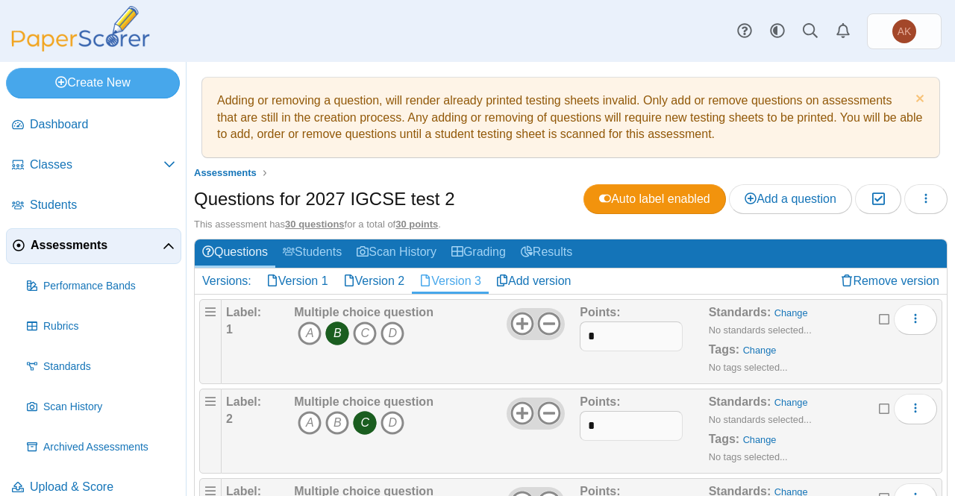
click at [90, 245] on span "Assessments" at bounding box center [97, 245] width 132 height 16
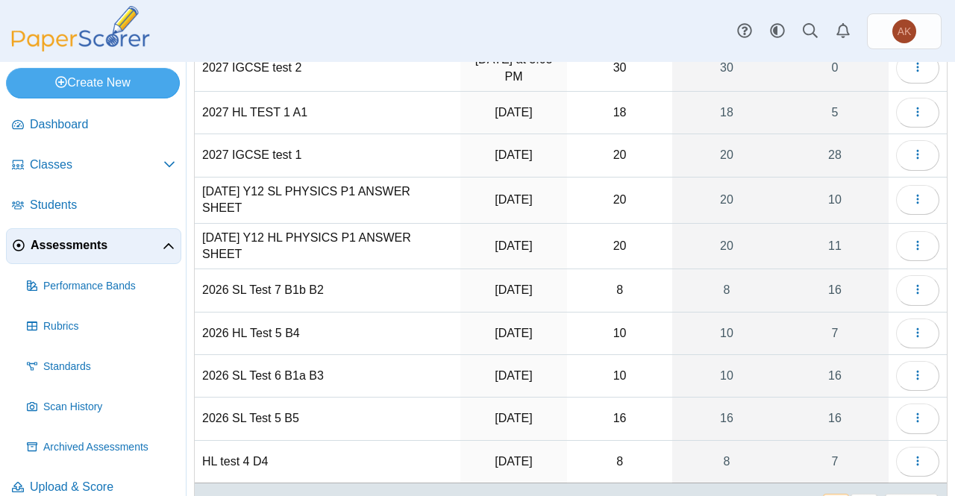
scroll to position [118, 0]
